Goal: Transaction & Acquisition: Purchase product/service

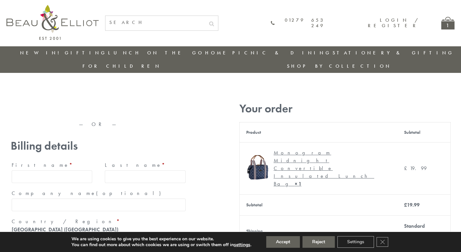
type input "[EMAIL_ADDRESS][DOMAIN_NAME]"
type input "[PERSON_NAME]"
type input "23, Scottsdale, Happytown"
type input "London"
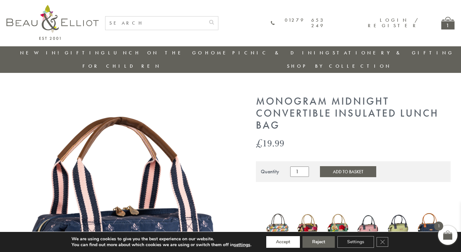
click at [283, 242] on button "Accept" at bounding box center [283, 242] width 34 height 12
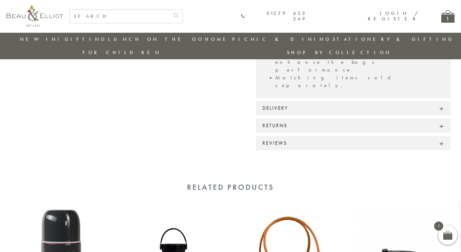
scroll to position [578, 0]
